Goal: Information Seeking & Learning: Find specific page/section

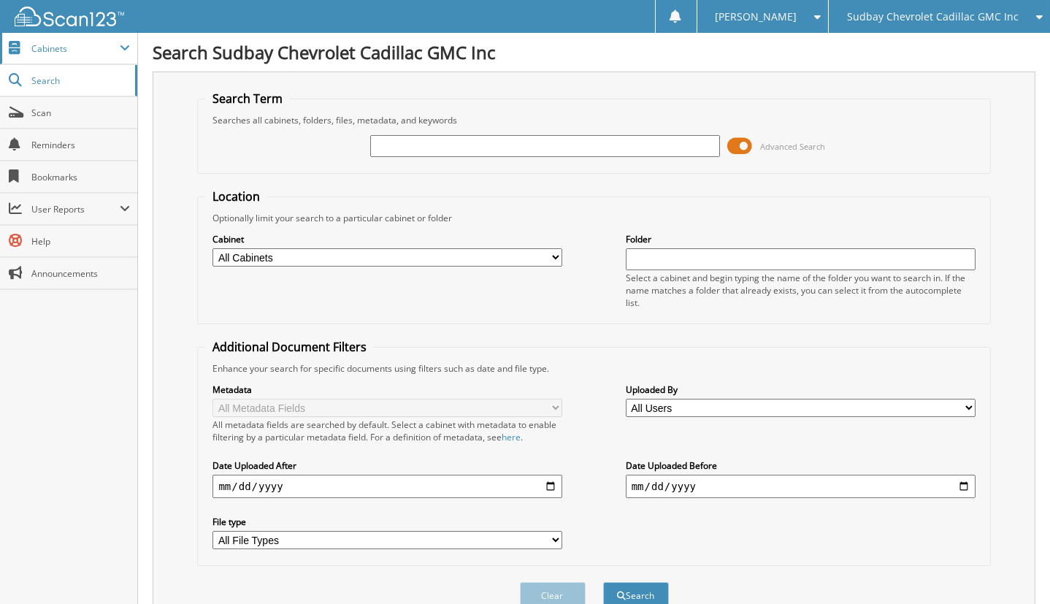
click at [62, 42] on span "Cabinets" at bounding box center [75, 48] width 88 height 12
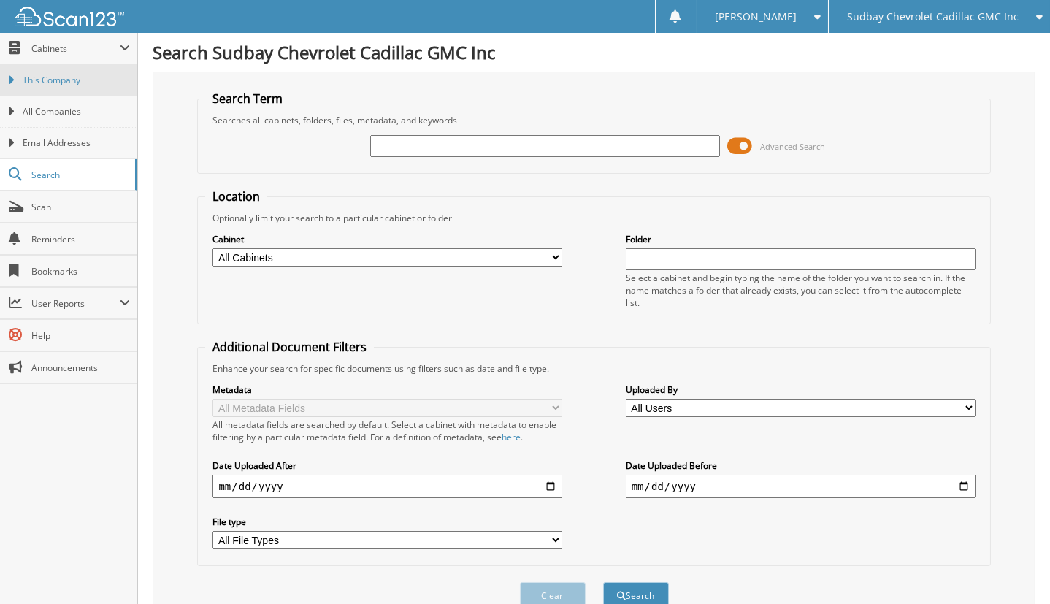
click at [77, 74] on span "This Company" at bounding box center [76, 80] width 107 height 13
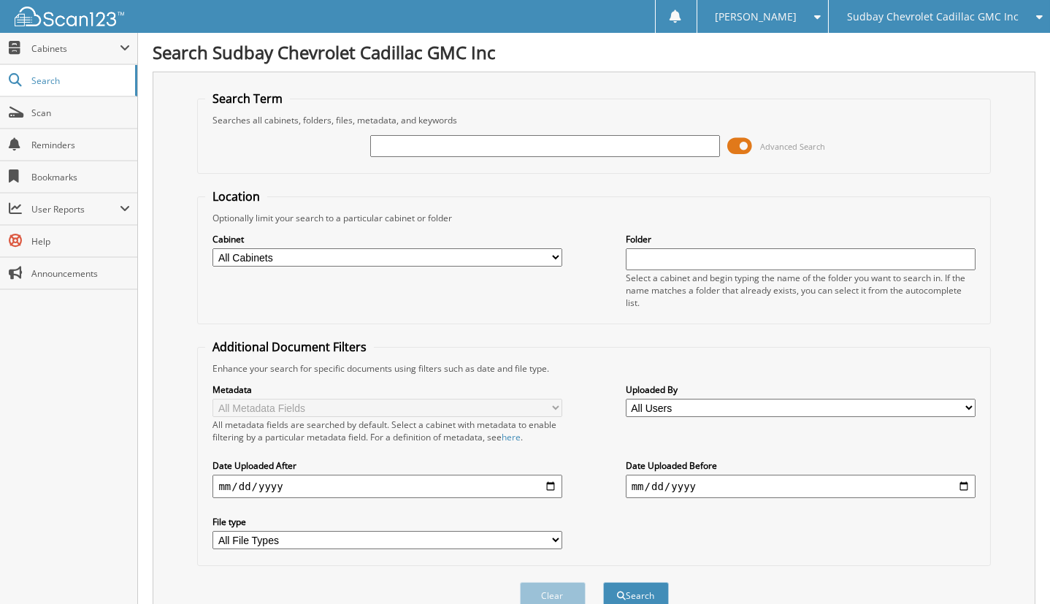
click at [533, 242] on div "Cabinet All Cabinets CAR DEALS PARTS SERVICE RO Needs Filing" at bounding box center [387, 249] width 350 height 37
click at [531, 251] on select "All Cabinets CAR DEALS PARTS SERVICE RO Needs Filing" at bounding box center [387, 257] width 350 height 18
select select "43411"
click at [212, 248] on select "All Cabinets CAR DEALS PARTS SERVICE RO Needs Filing" at bounding box center [387, 257] width 350 height 18
click at [507, 475] on input "date" at bounding box center [387, 486] width 350 height 23
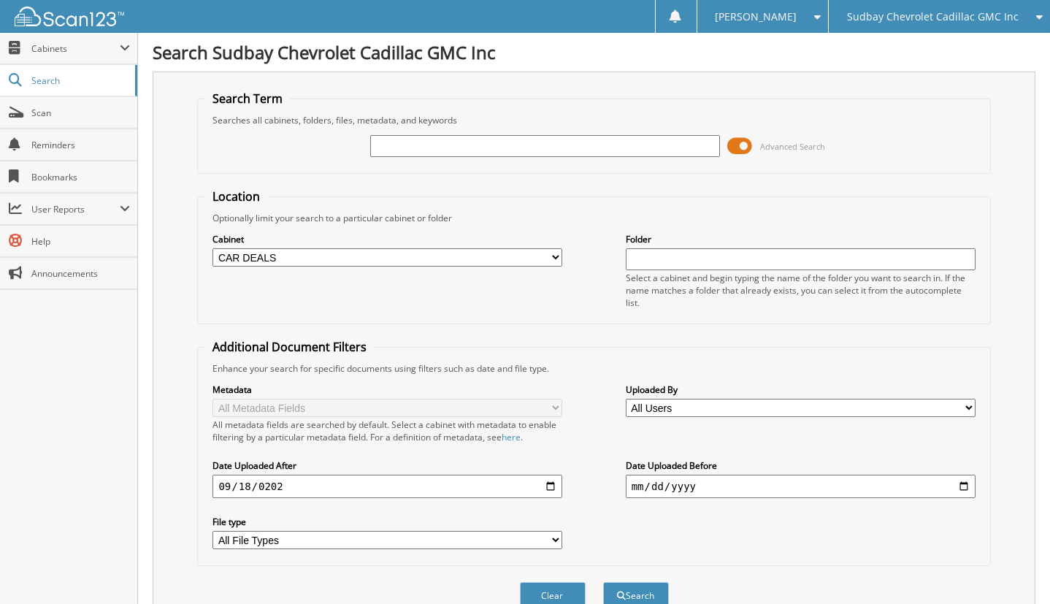
type input "2025-09-18"
drag, startPoint x: 721, startPoint y: 485, endPoint x: 688, endPoint y: 478, distance: 33.7
click at [685, 478] on input "2019-09-17" at bounding box center [801, 486] width 350 height 23
drag, startPoint x: 689, startPoint y: 476, endPoint x: 573, endPoint y: 470, distance: 116.2
click at [573, 470] on div "Metadata All Metadata Fields All metadata fields are searched by default. Selec…" at bounding box center [593, 465] width 777 height 183
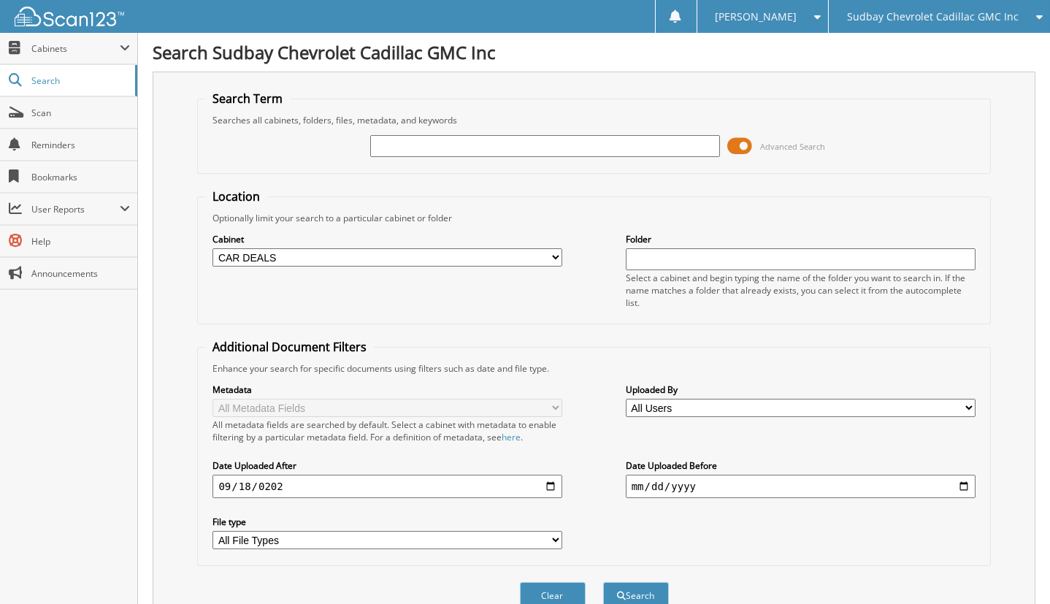
click at [966, 475] on input "2018-09-17" at bounding box center [801, 486] width 350 height 23
click at [659, 475] on input "2025-09-19" at bounding box center [801, 486] width 350 height 23
type input "2026-09-19"
click at [603, 582] on button "Search" at bounding box center [636, 595] width 66 height 27
click at [624, 582] on button "Search" at bounding box center [636, 595] width 66 height 27
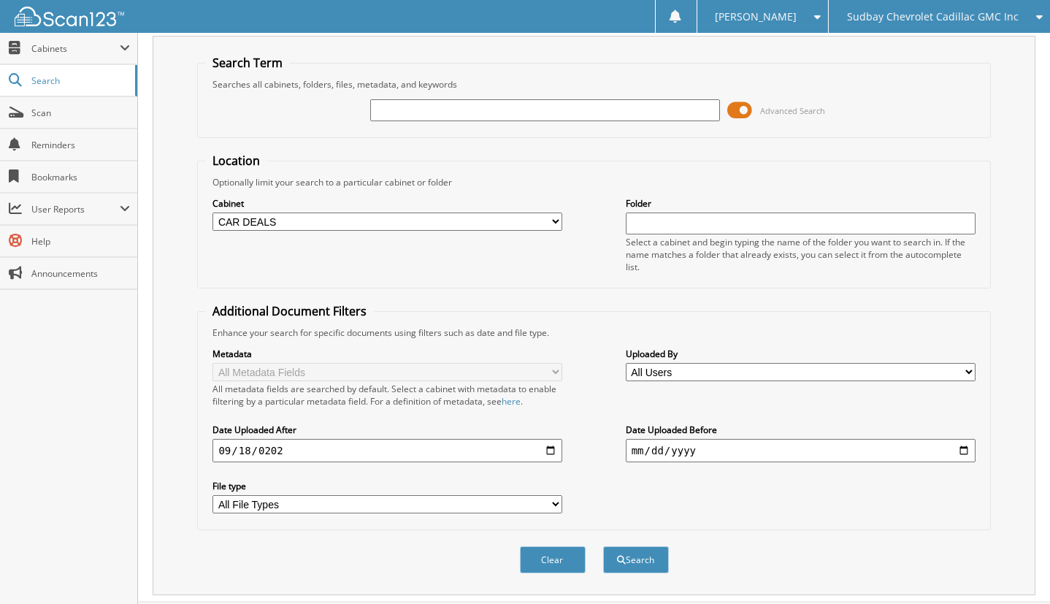
scroll to position [55, 0]
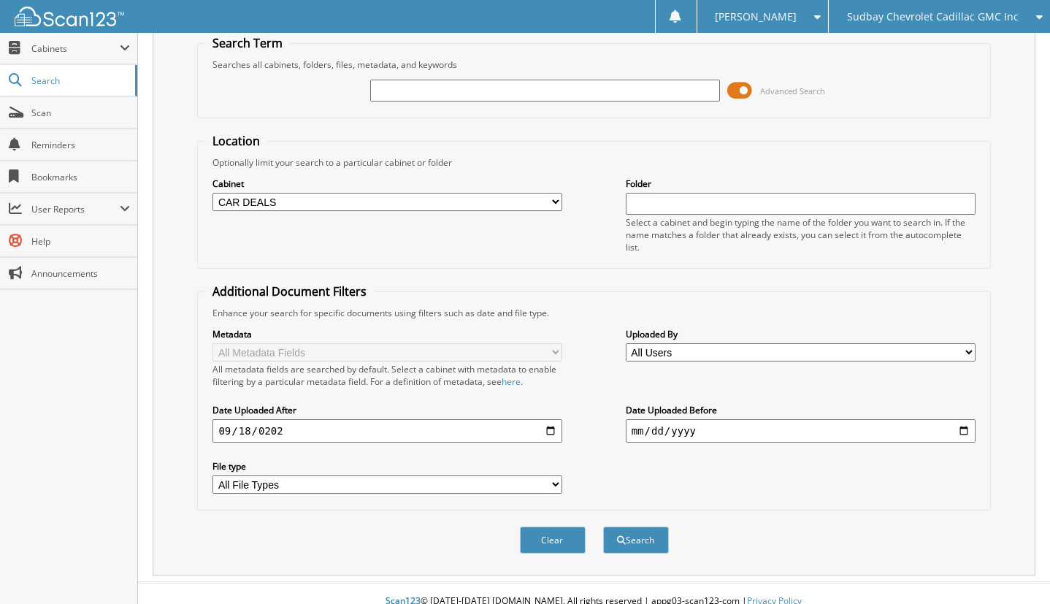
click at [534, 419] on input "2025-09-18" at bounding box center [387, 430] width 350 height 23
click at [248, 420] on input "2025-09-18" at bounding box center [387, 430] width 350 height 23
click at [315, 420] on input "2025-09-18" at bounding box center [387, 430] width 350 height 23
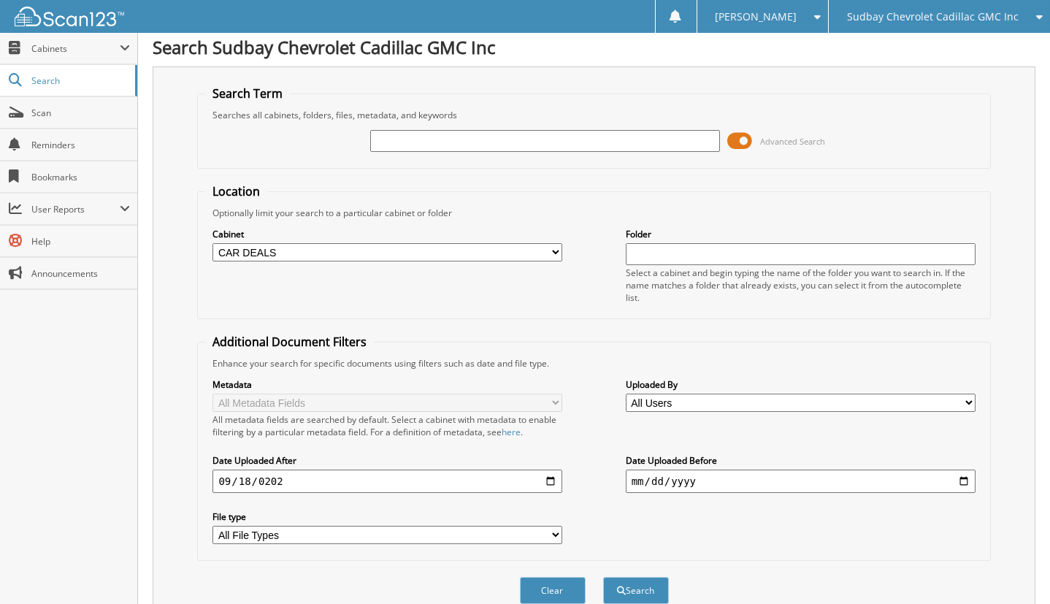
scroll to position [0, 0]
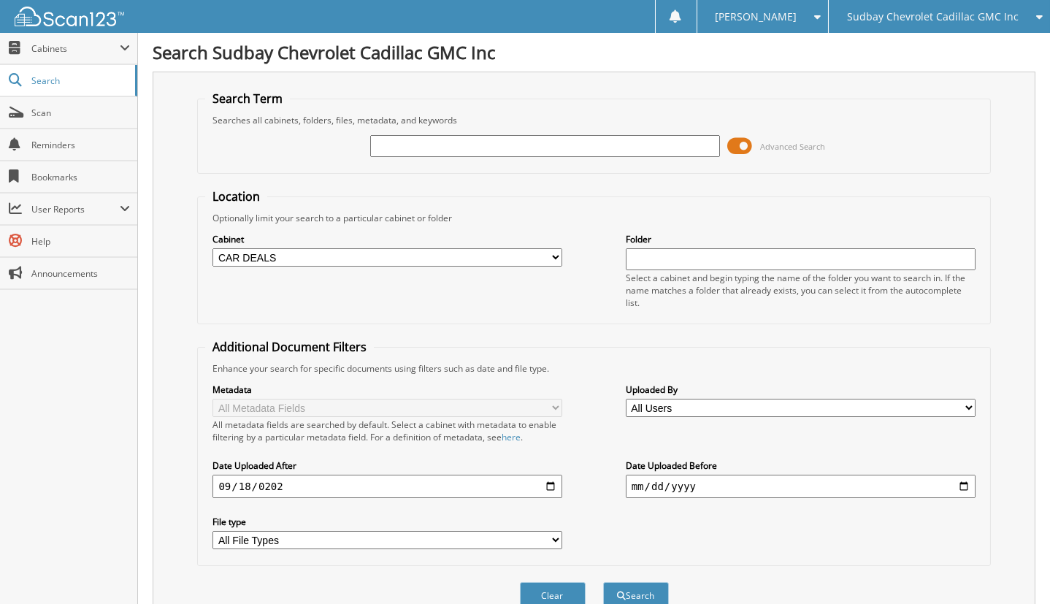
type input "2025-08-18"
drag, startPoint x: 298, startPoint y: 476, endPoint x: 213, endPoint y: 466, distance: 85.3
click at [213, 475] on input "date" at bounding box center [387, 486] width 350 height 23
click at [223, 475] on input "date" at bounding box center [387, 486] width 350 height 23
click at [550, 475] on input "date" at bounding box center [387, 486] width 350 height 23
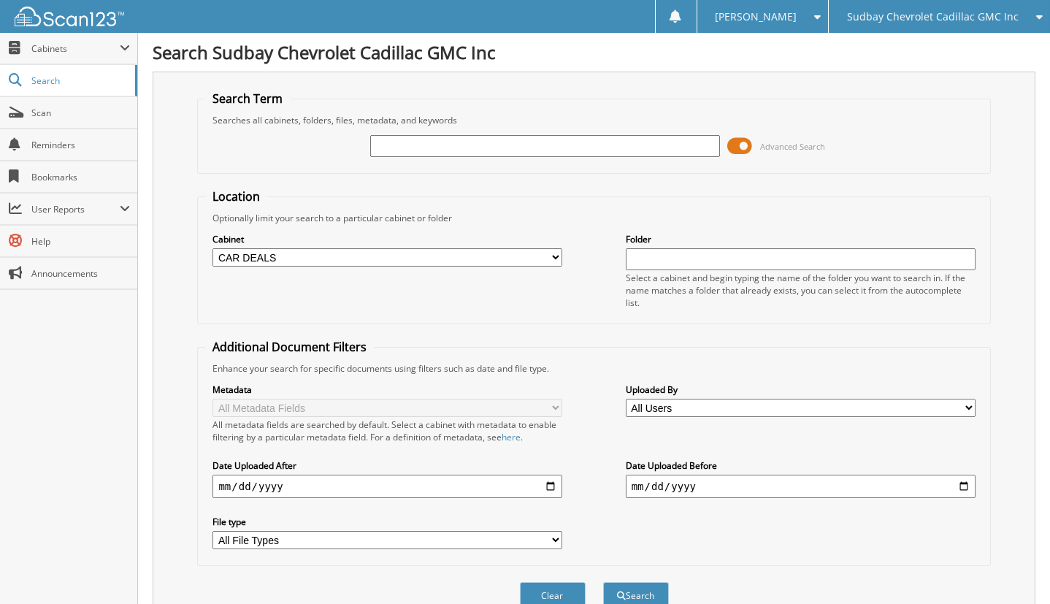
type input "2025-09-17"
click at [645, 584] on button "Search" at bounding box center [636, 595] width 66 height 27
click at [517, 141] on input "text" at bounding box center [545, 146] width 350 height 22
type input "2"
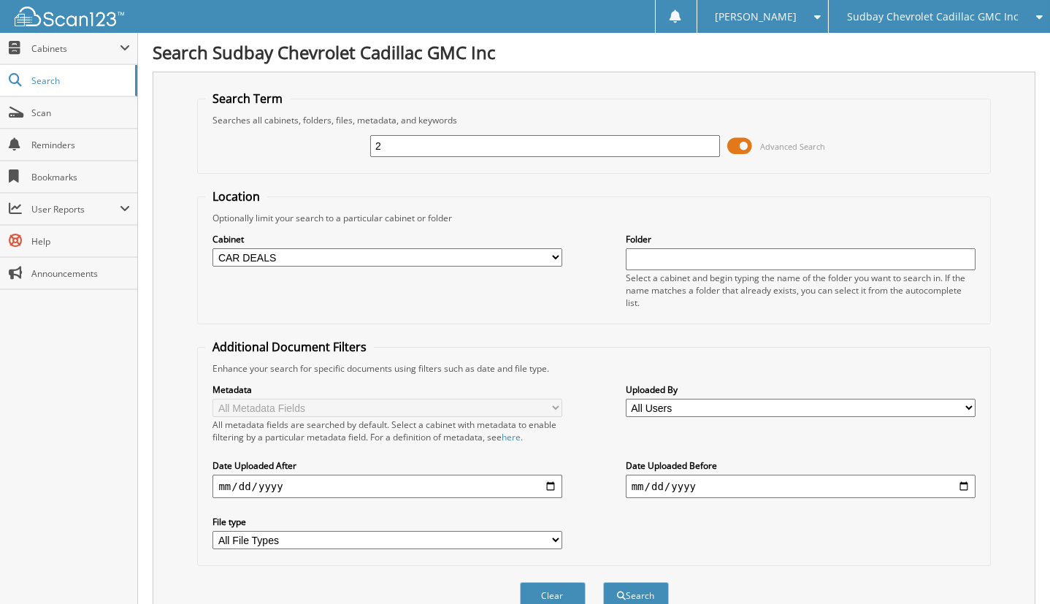
click at [603, 582] on button "Search" at bounding box center [636, 595] width 66 height 27
click at [422, 534] on div "Metadata All Metadata Fields All metadata fields are searched by default. Selec…" at bounding box center [593, 465] width 777 height 183
click at [423, 531] on select "All File Types CSV PDF PNG" at bounding box center [387, 540] width 350 height 18
click at [744, 142] on span at bounding box center [739, 146] width 25 height 22
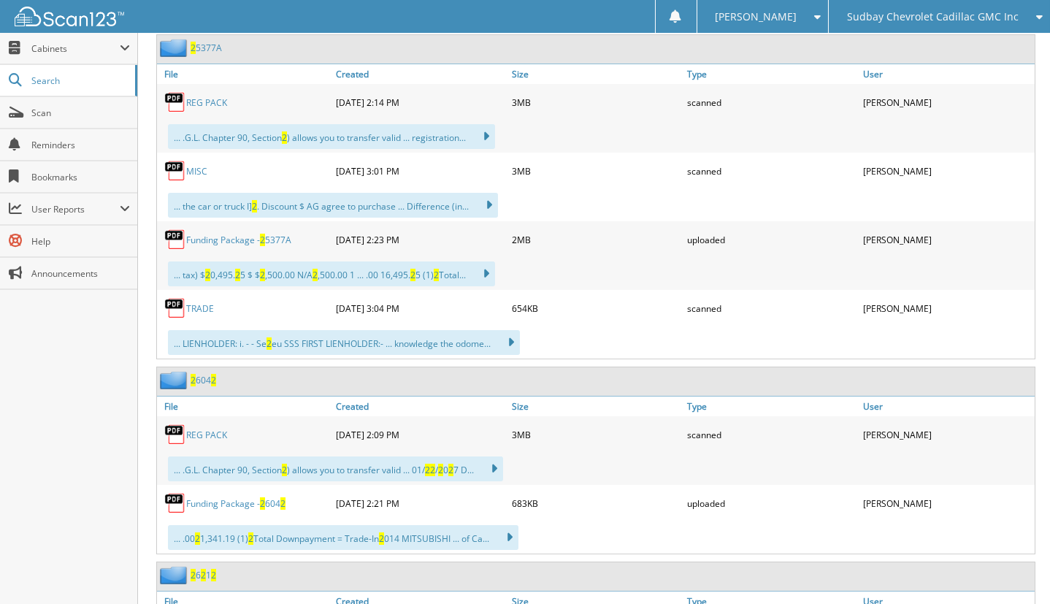
scroll to position [949, 0]
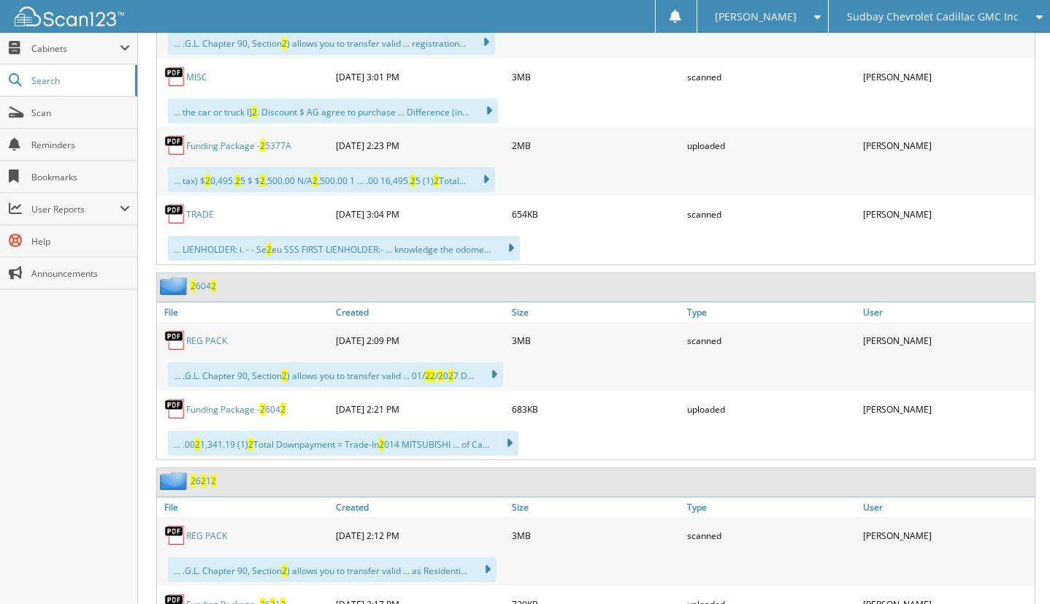
click at [210, 334] on link "REG PACK" at bounding box center [206, 340] width 41 height 12
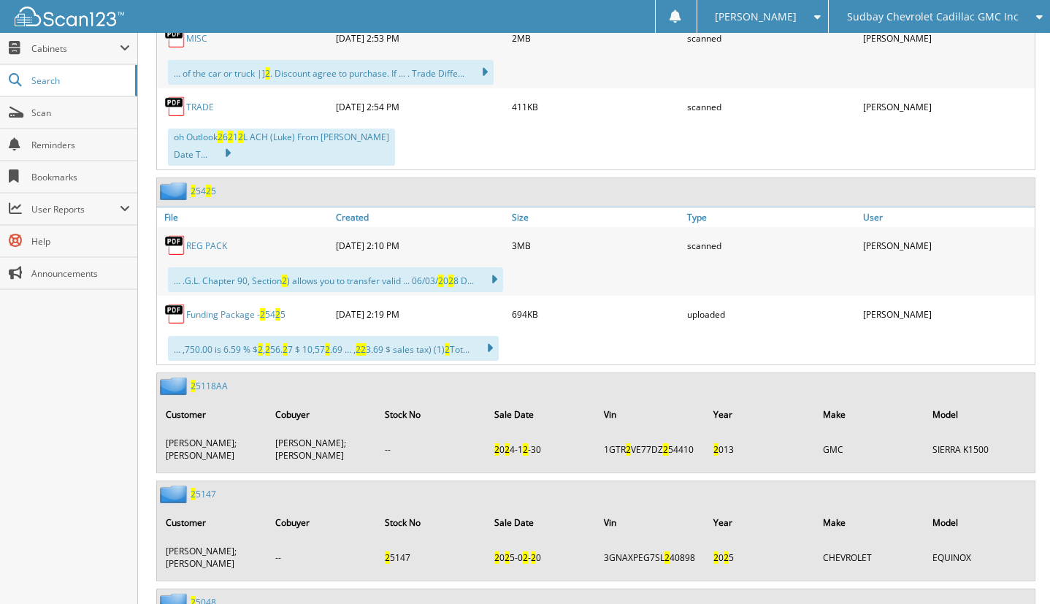
scroll to position [1606, 0]
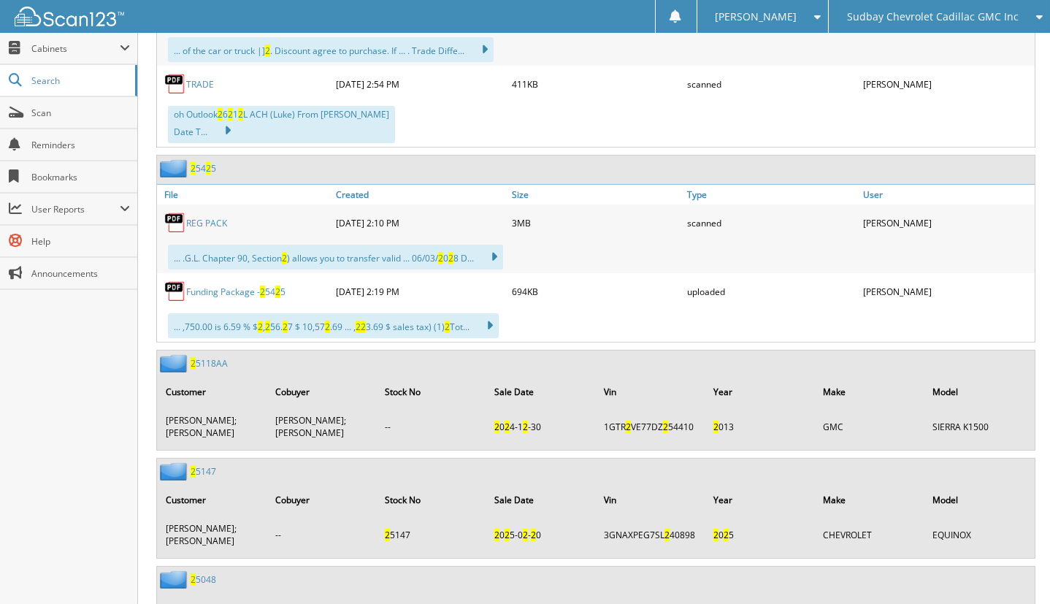
click at [220, 217] on link "REG PACK" at bounding box center [206, 223] width 41 height 12
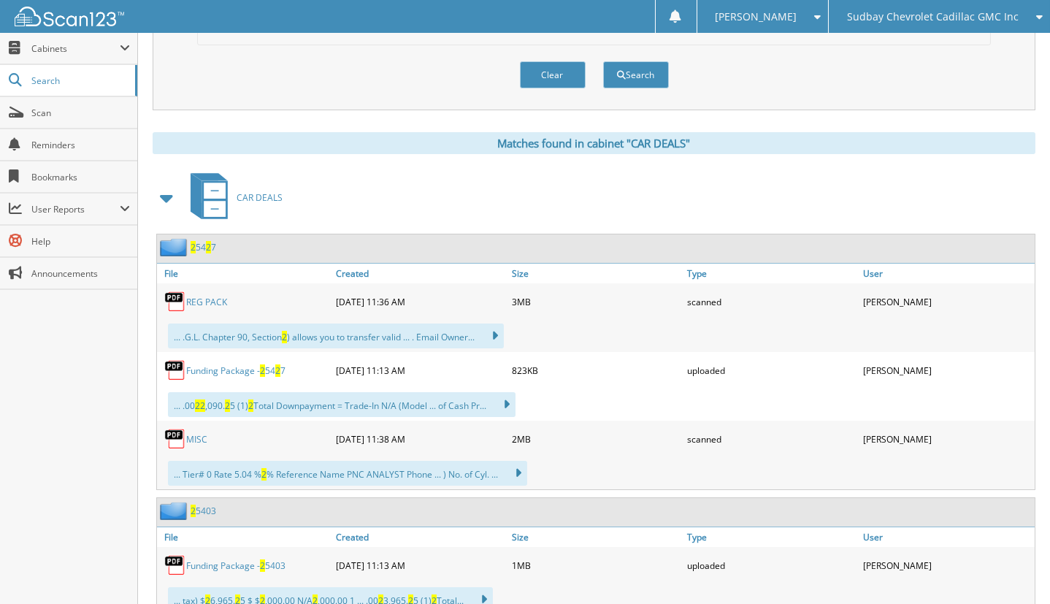
scroll to position [0, 0]
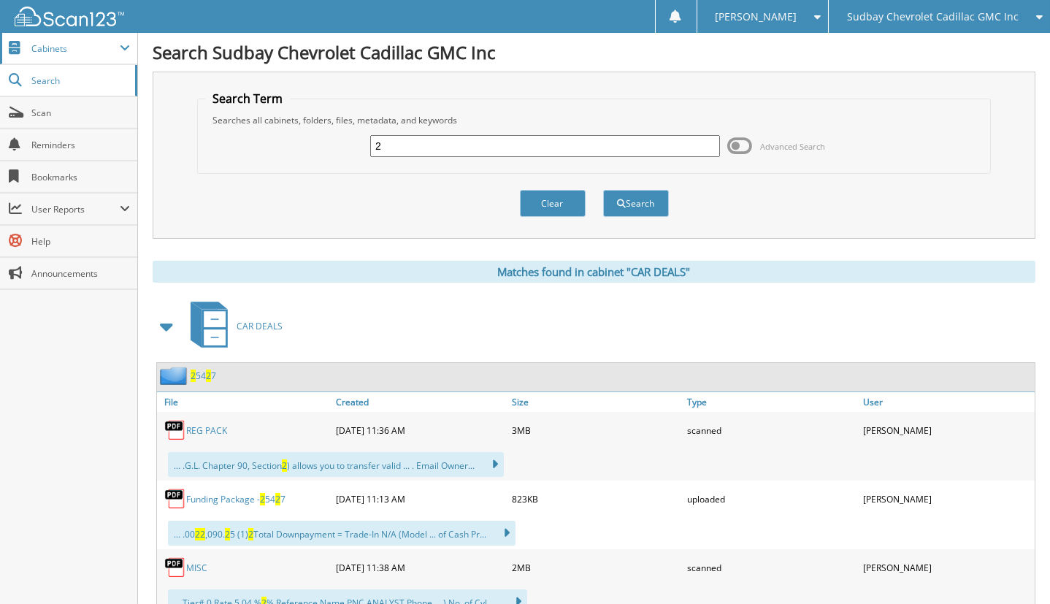
click at [39, 55] on span "Cabinets" at bounding box center [68, 48] width 137 height 31
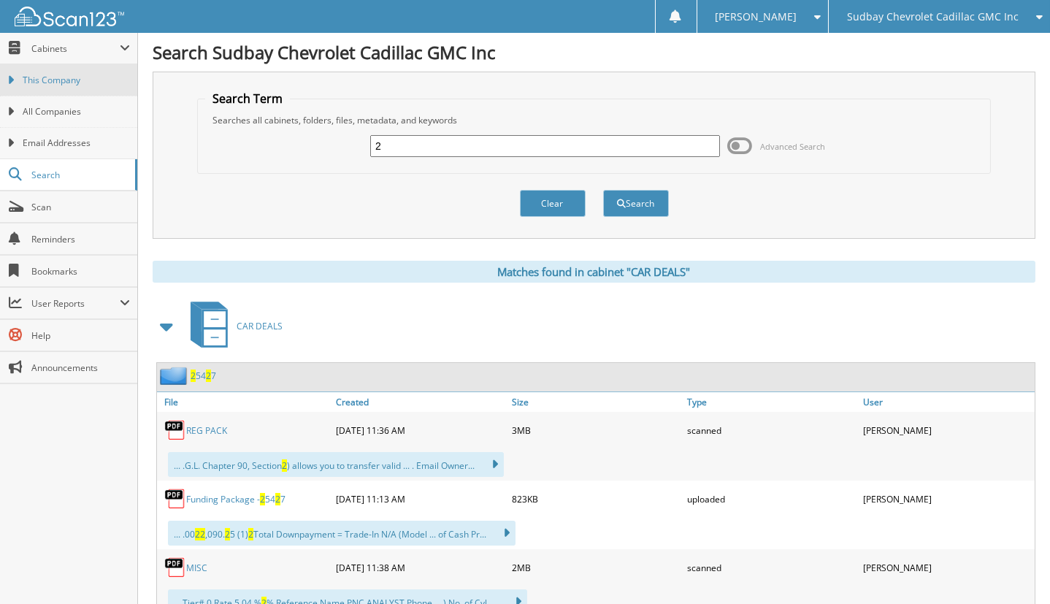
click at [64, 85] on span "This Company" at bounding box center [76, 80] width 107 height 13
